Goal: Information Seeking & Learning: Learn about a topic

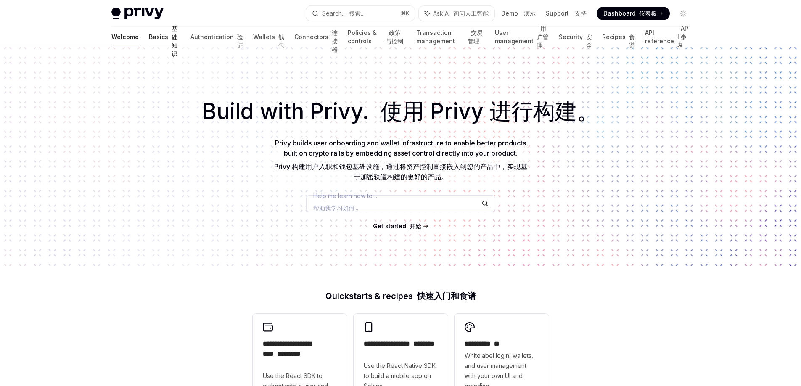
click at [149, 32] on link "Basics 基础知识" at bounding box center [165, 37] width 32 height 20
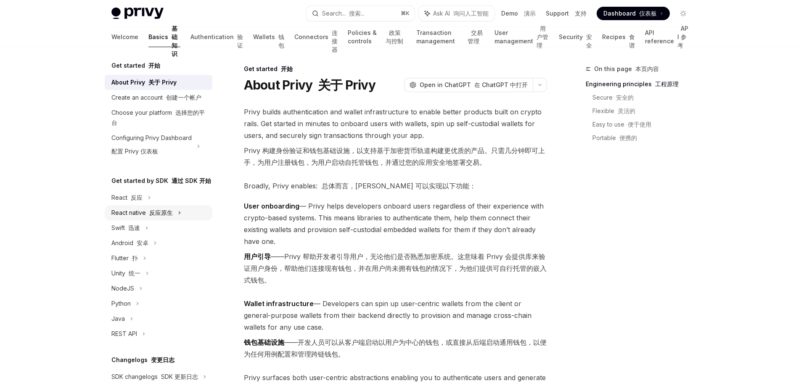
scroll to position [129, 0]
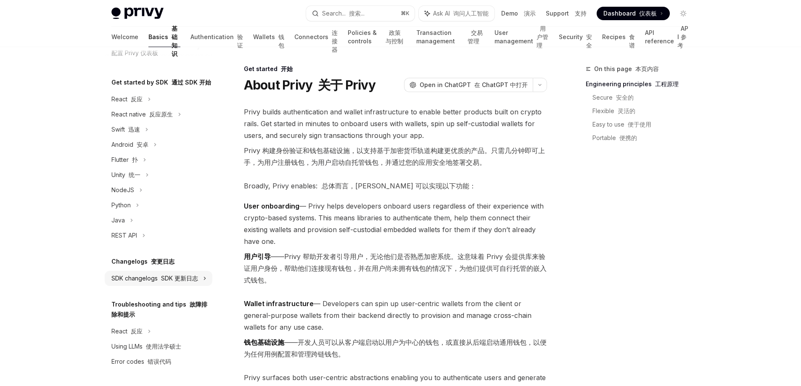
click at [142, 103] on font "SDK 更新日志" at bounding box center [137, 98] width 12 height 7
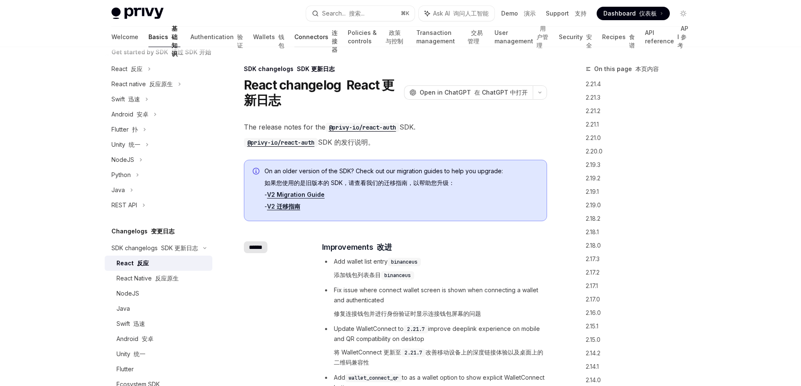
click at [294, 38] on link "Connectors 连接器" at bounding box center [315, 37] width 43 height 20
type textarea "*"
